Goal: Submit feedback/report problem

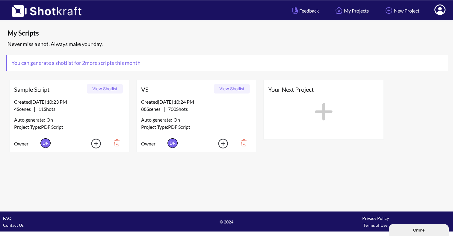
click at [235, 89] on button "View Shotlist" at bounding box center [232, 89] width 36 height 10
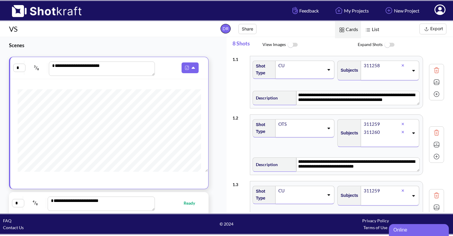
click at [427, 29] on img at bounding box center [425, 28] width 7 height 7
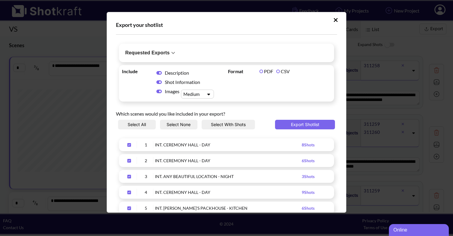
click at [276, 70] on label "CSV" at bounding box center [282, 72] width 13 height 6
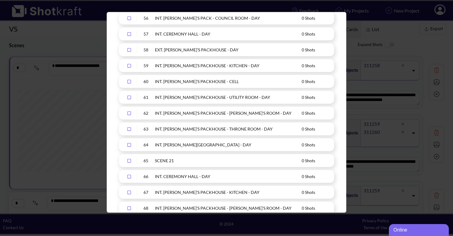
scroll to position [1025, 0]
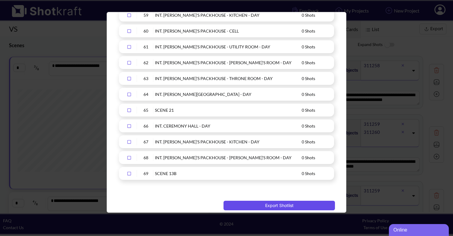
click at [265, 201] on button "Export Shotlist" at bounding box center [278, 206] width 111 height 10
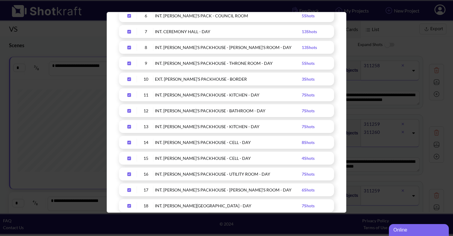
scroll to position [0, 0]
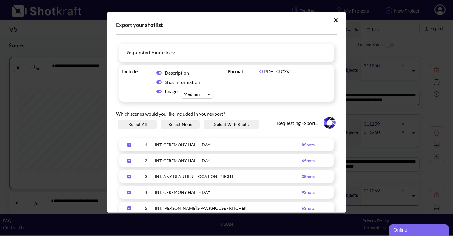
click at [333, 19] on icon "Upload Script" at bounding box center [335, 20] width 4 height 4
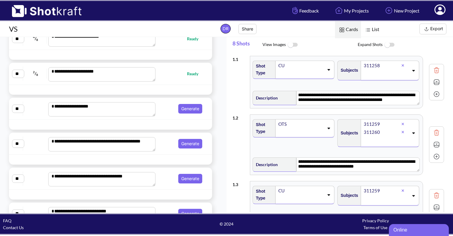
scroll to position [1516, 0]
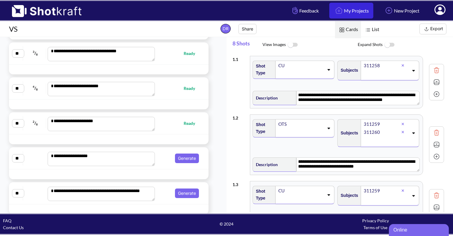
click at [355, 12] on link "My Projects" at bounding box center [351, 11] width 44 height 16
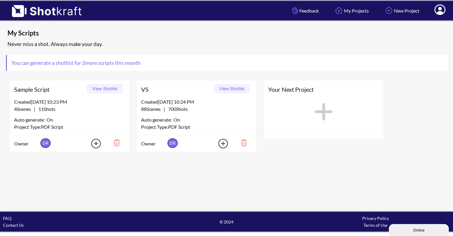
click at [225, 89] on button "View Shotlist" at bounding box center [232, 89] width 36 height 10
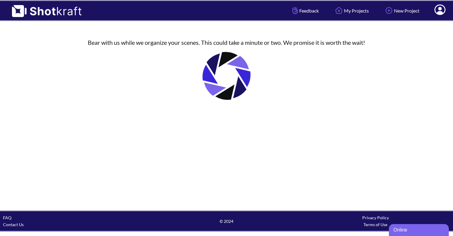
click at [426, 229] on div "Online" at bounding box center [418, 230] width 51 height 7
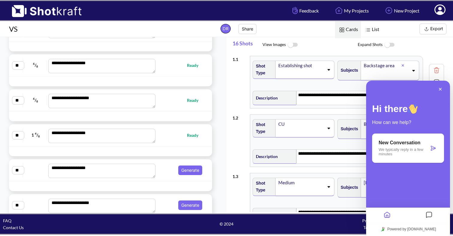
scroll to position [1574, 0]
click at [412, 152] on p "We typically reply in a few minutes" at bounding box center [403, 152] width 50 height 9
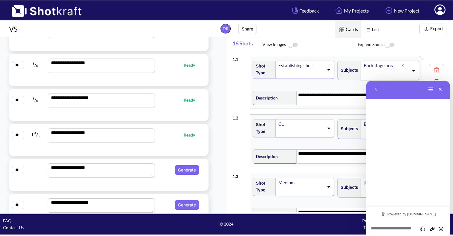
click at [392, 227] on textarea at bounding box center [408, 229] width 74 height 5
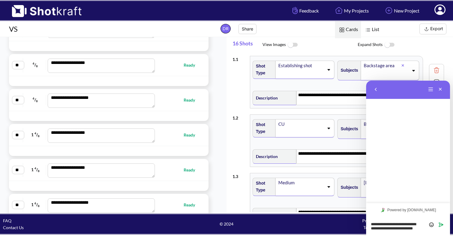
scroll to position [0, 0]
type textarea "**********"
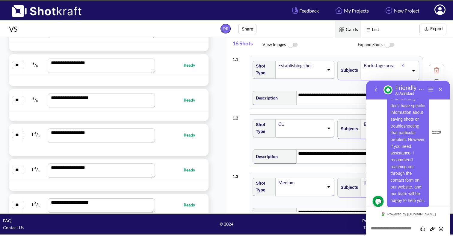
scroll to position [98, 0]
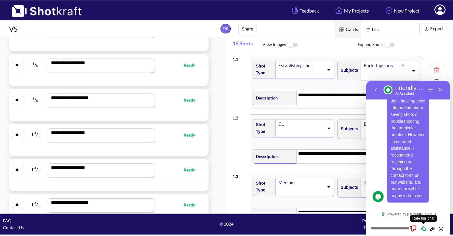
click at [412, 228] on icon "Rate this chat" at bounding box center [412, 228] width 7 height 7
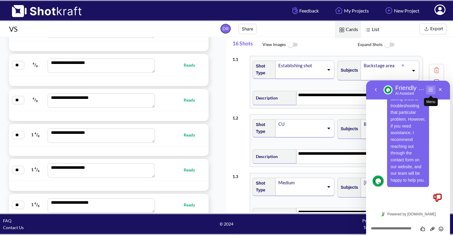
click at [430, 91] on button "Menu" at bounding box center [431, 90] width 10 height 9
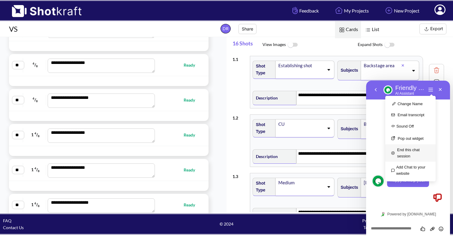
click at [407, 149] on button "End this chat session" at bounding box center [410, 153] width 50 height 17
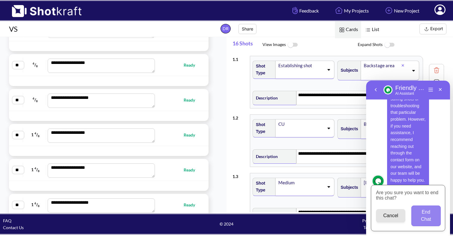
click at [426, 213] on button "End Chat" at bounding box center [425, 216] width 29 height 21
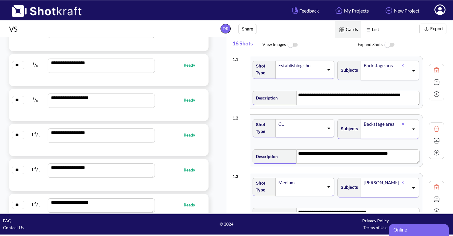
click at [10, 226] on link "Contact Us" at bounding box center [13, 227] width 21 height 5
